Goal: Task Accomplishment & Management: Use online tool/utility

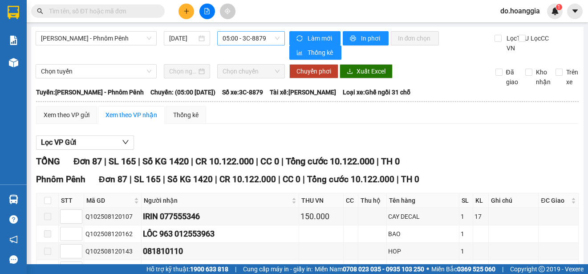
click at [260, 37] on span "05:00 - 3C-8879" at bounding box center [250, 38] width 57 height 13
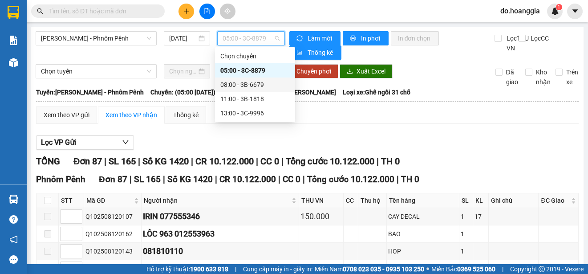
click at [263, 81] on div "08:00 - 3B-6679" at bounding box center [254, 85] width 69 height 10
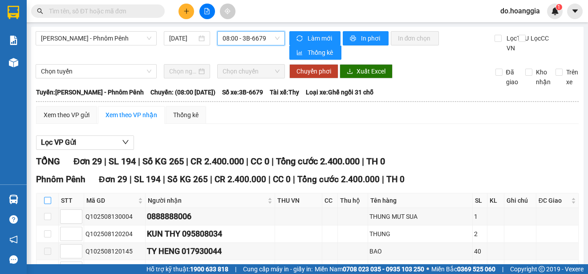
click at [49, 203] on input "checkbox" at bounding box center [47, 200] width 7 height 7
checkbox input "true"
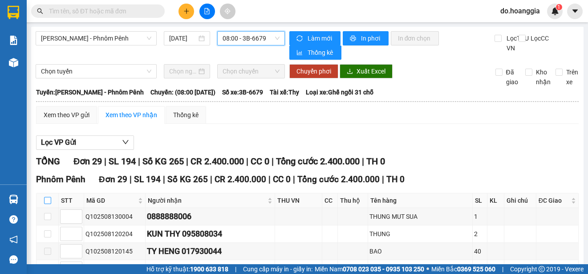
checkbox input "true"
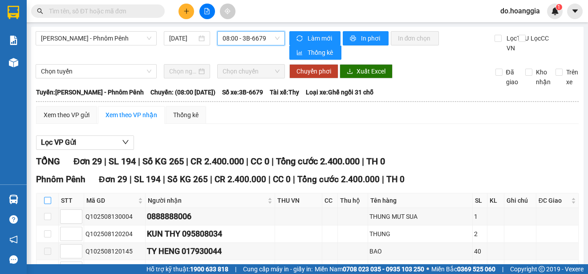
checkbox input "true"
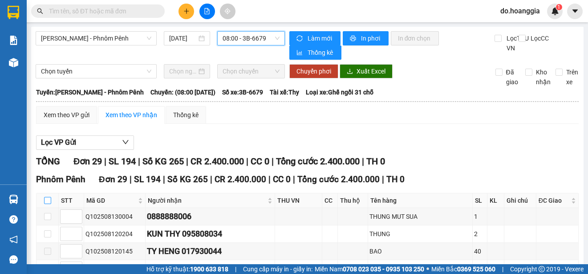
checkbox input "true"
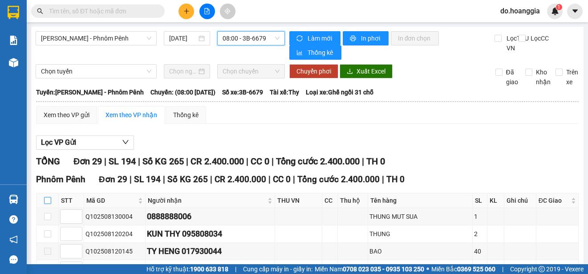
checkbox input "true"
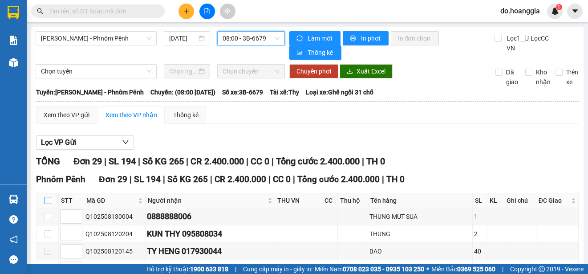
checkbox input "true"
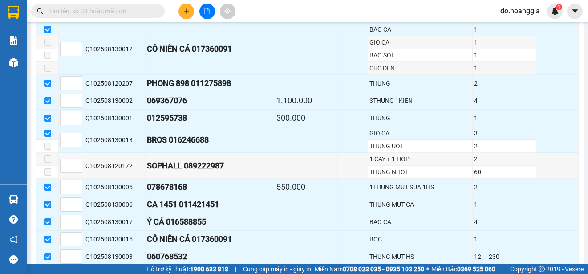
scroll to position [547, 0]
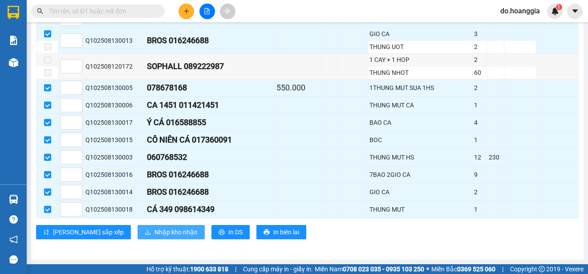
click at [154, 231] on span "Nhập kho nhận" at bounding box center [175, 232] width 43 height 10
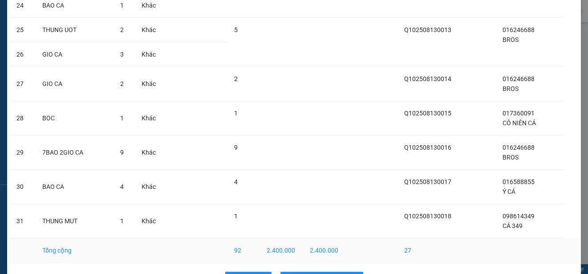
scroll to position [830, 0]
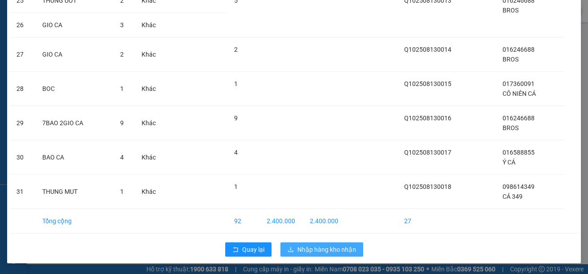
click at [327, 248] on span "Nhập hàng kho nhận" at bounding box center [326, 249] width 59 height 10
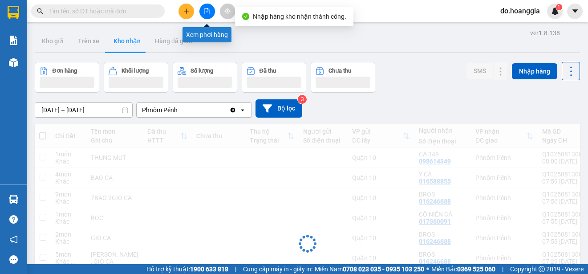
click at [206, 11] on icon "file-add" at bounding box center [207, 11] width 6 height 6
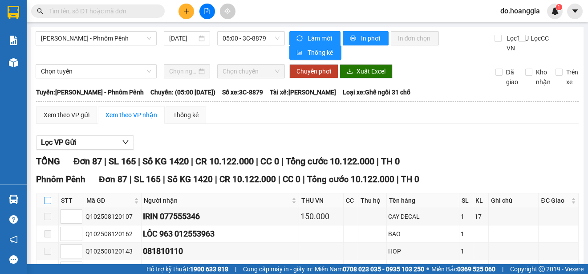
click at [47, 204] on input "checkbox" at bounding box center [47, 200] width 7 height 7
checkbox input "true"
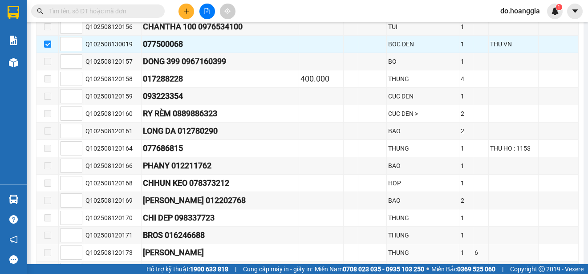
scroll to position [1503, 0]
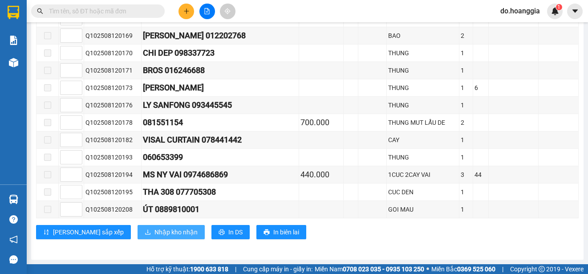
click at [154, 231] on span "Nhập kho nhận" at bounding box center [175, 232] width 43 height 10
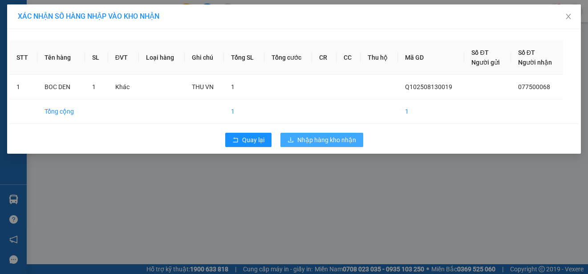
click at [308, 139] on span "Nhập hàng kho nhận" at bounding box center [326, 140] width 59 height 10
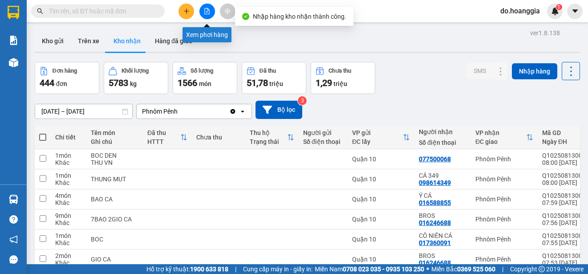
click at [205, 11] on icon "file-add" at bounding box center [207, 11] width 6 height 6
